Goal: Navigation & Orientation: Find specific page/section

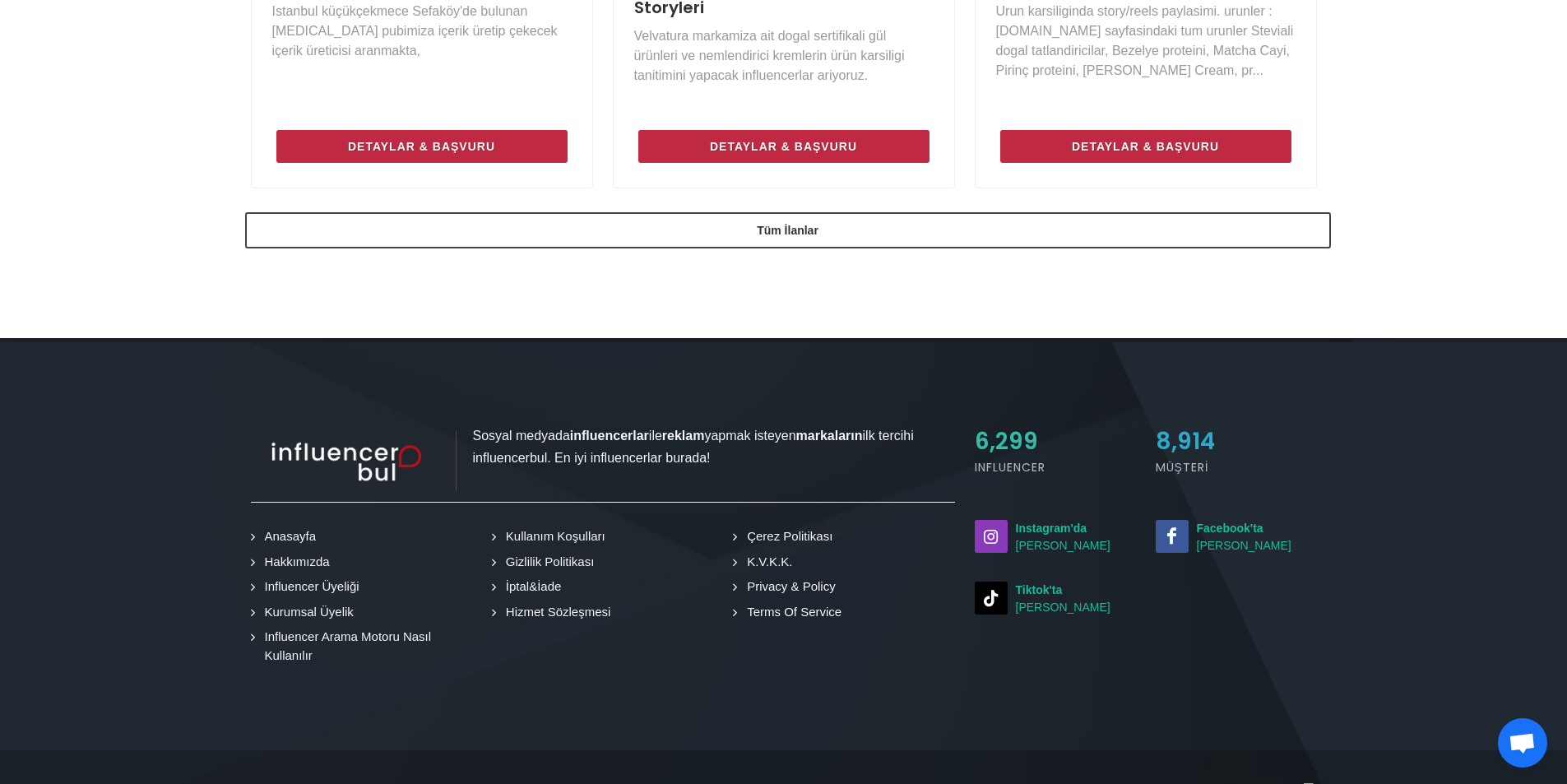
scroll to position [1462, 0]
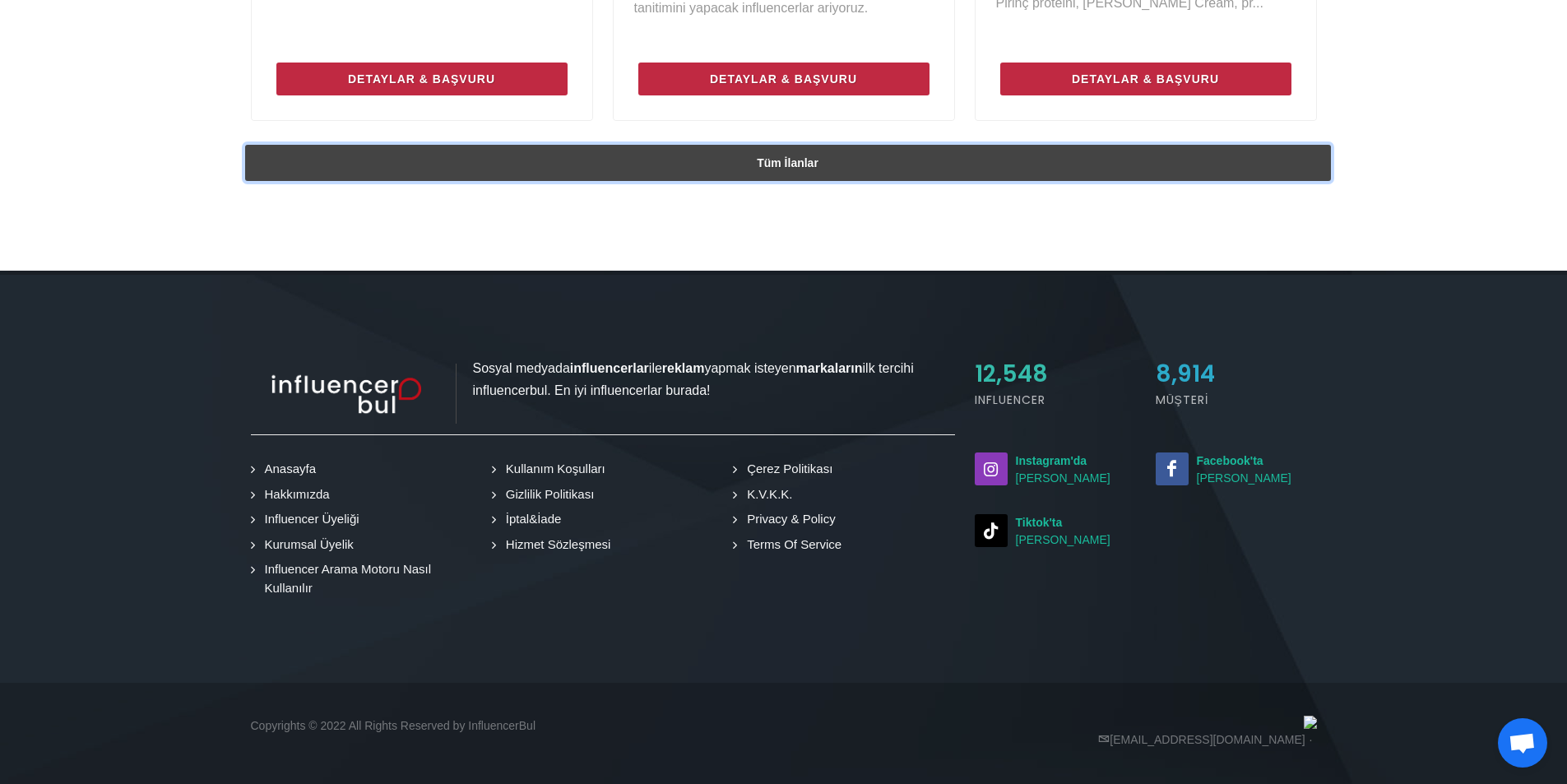
click at [883, 163] on link "Tüm İlanlar" at bounding box center [788, 163] width 1086 height 36
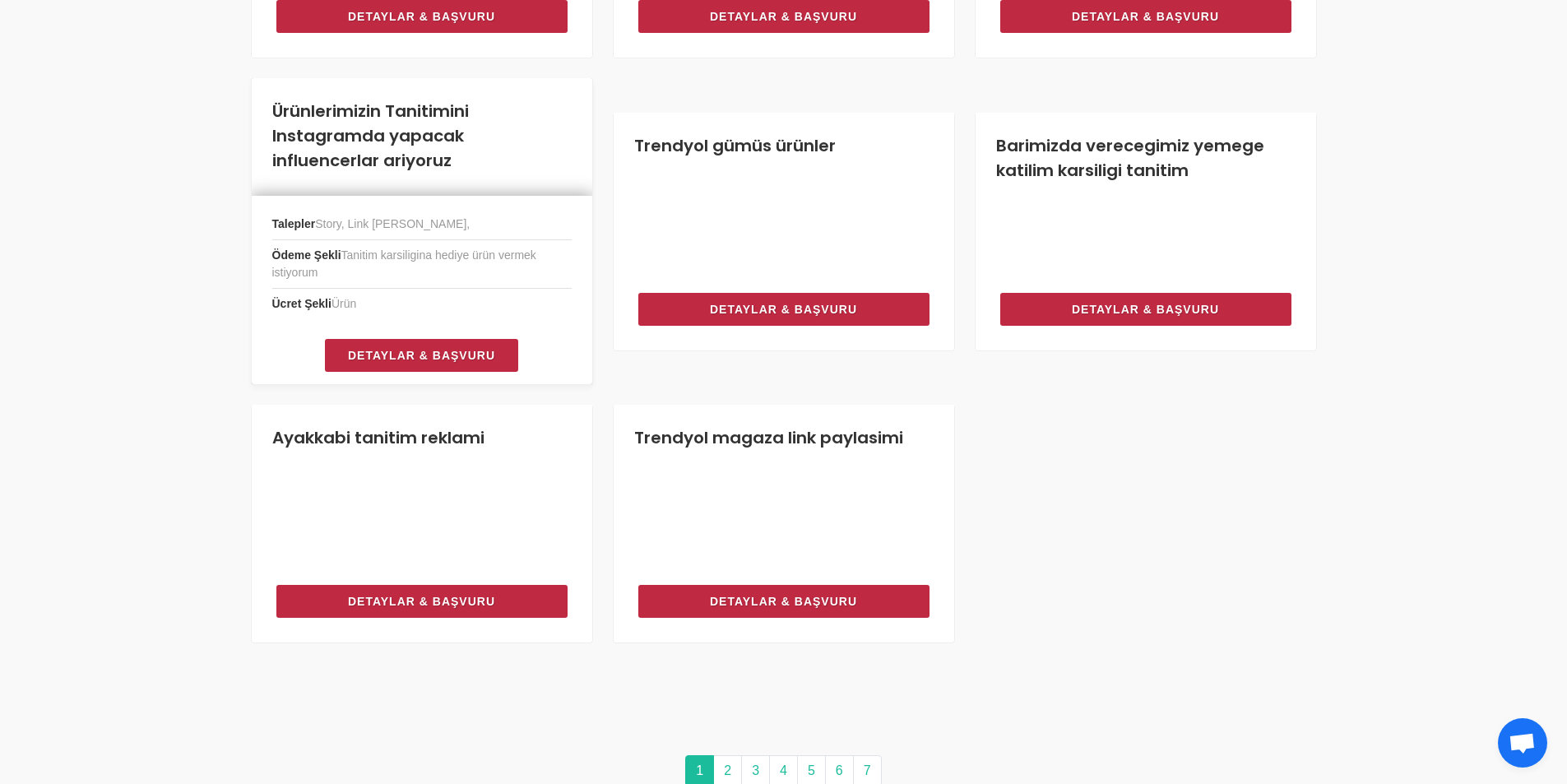
scroll to position [1316, 0]
